Goal: Check status: Check status

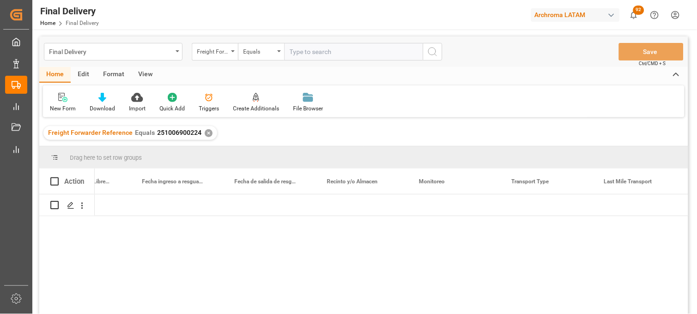
scroll to position [0, 2183]
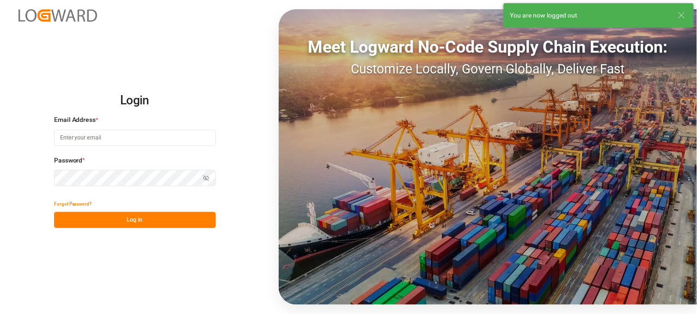
type input "[PERSON_NAME][EMAIL_ADDRESS][PERSON_NAME][DOMAIN_NAME]"
click at [135, 222] on button "Log In" at bounding box center [135, 220] width 162 height 16
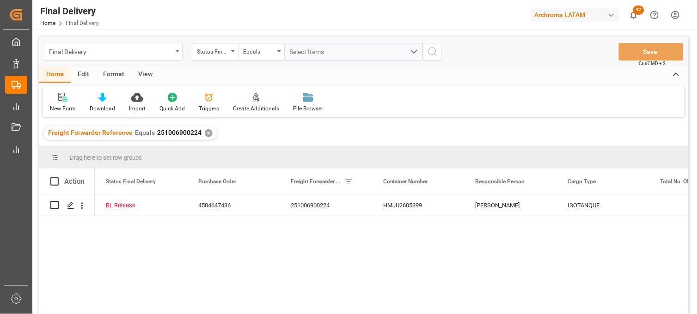
click at [107, 53] on div "Final Delivery" at bounding box center [110, 51] width 123 height 12
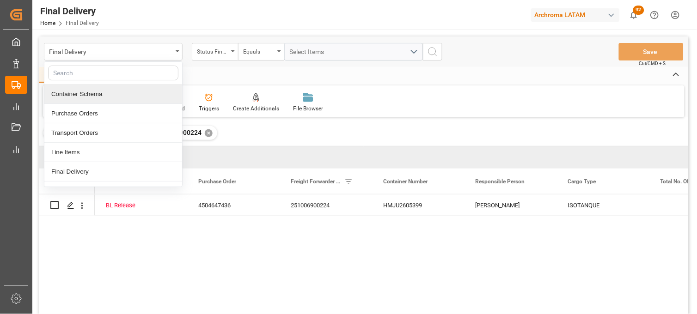
click at [104, 93] on div "Container Schema" at bounding box center [113, 94] width 138 height 19
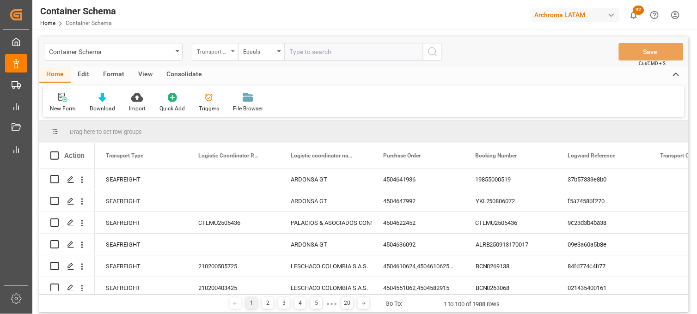
click at [220, 52] on div "Transport Type" at bounding box center [212, 50] width 31 height 11
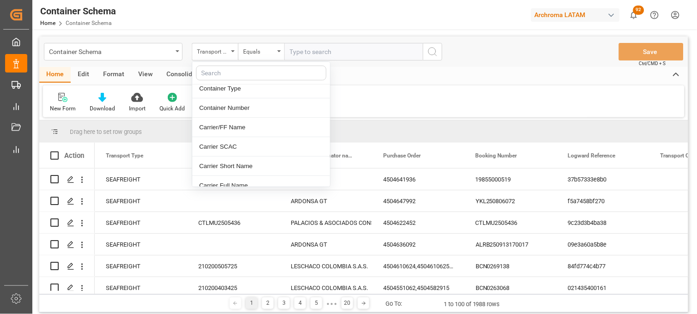
scroll to position [822, 0]
click at [229, 115] on div "Container Number" at bounding box center [261, 107] width 138 height 19
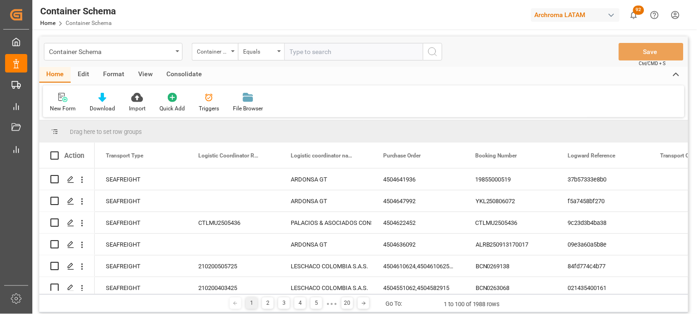
click at [307, 55] on input "text" at bounding box center [353, 52] width 139 height 18
paste input "PCVU2605232"
type input "PCVU2605232"
click at [430, 51] on icon "search button" at bounding box center [432, 51] width 11 height 11
